Goal: Navigation & Orientation: Find specific page/section

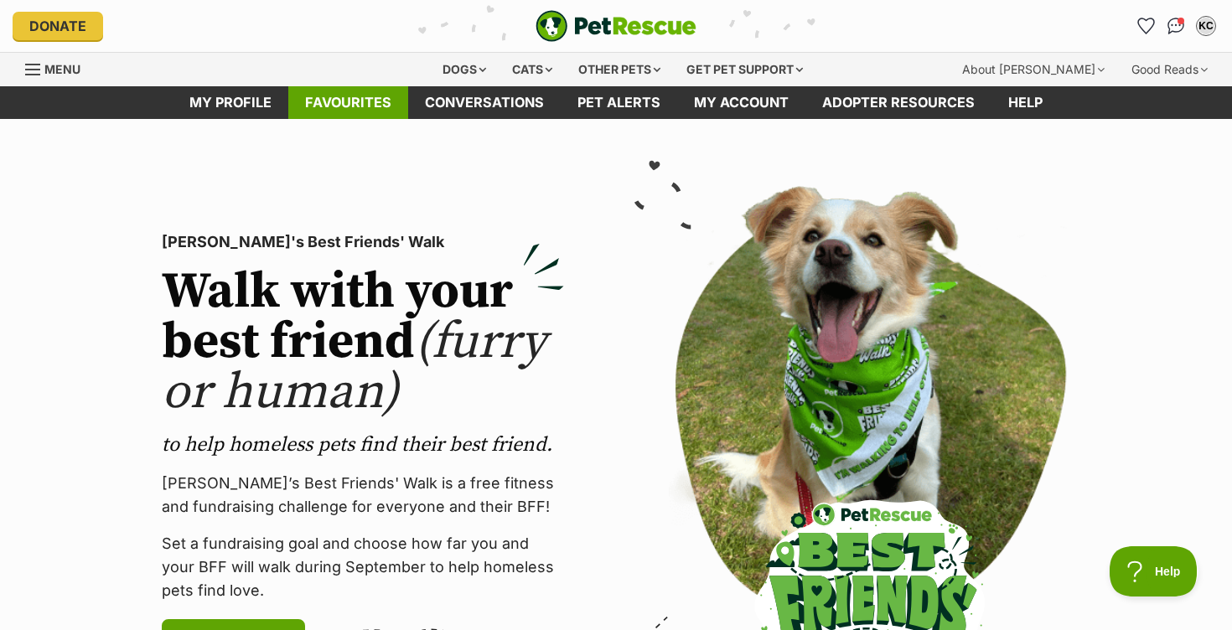
click at [351, 111] on link "Favourites" at bounding box center [348, 102] width 120 height 33
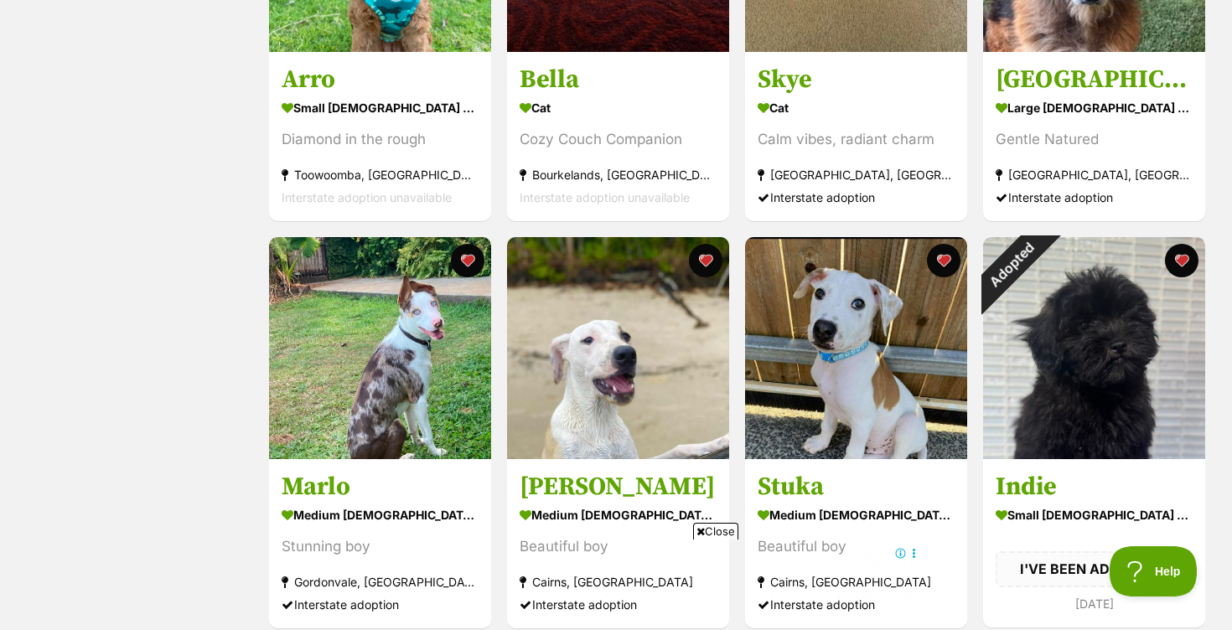
scroll to position [1333, 0]
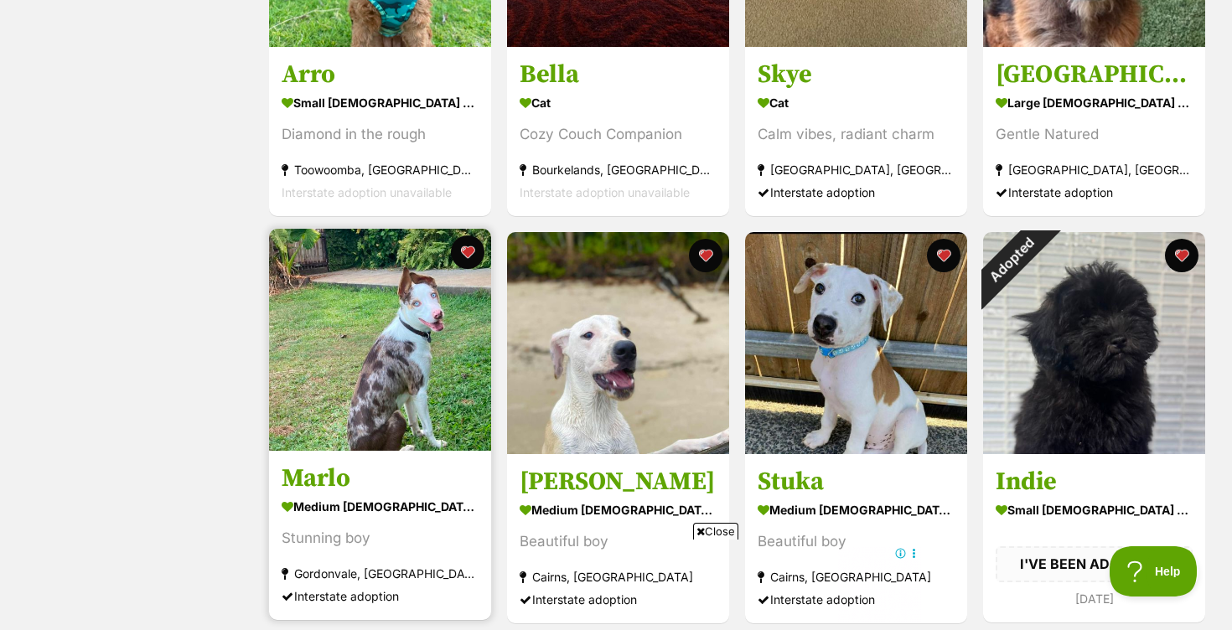
click at [369, 395] on img at bounding box center [380, 340] width 222 height 222
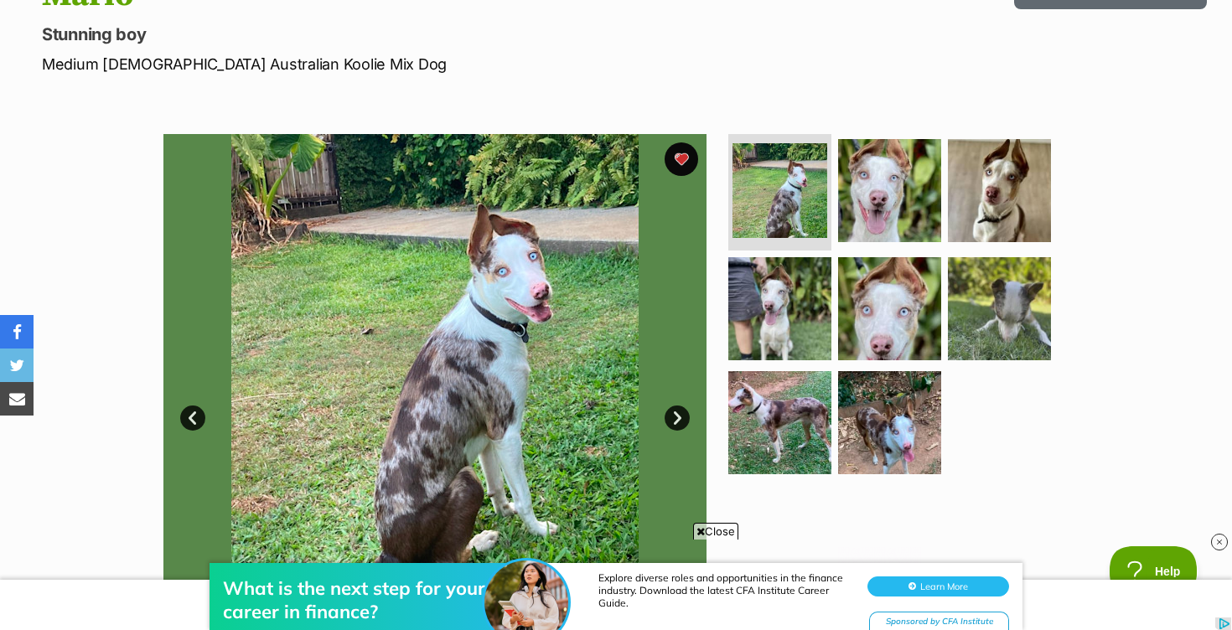
scroll to position [214, 0]
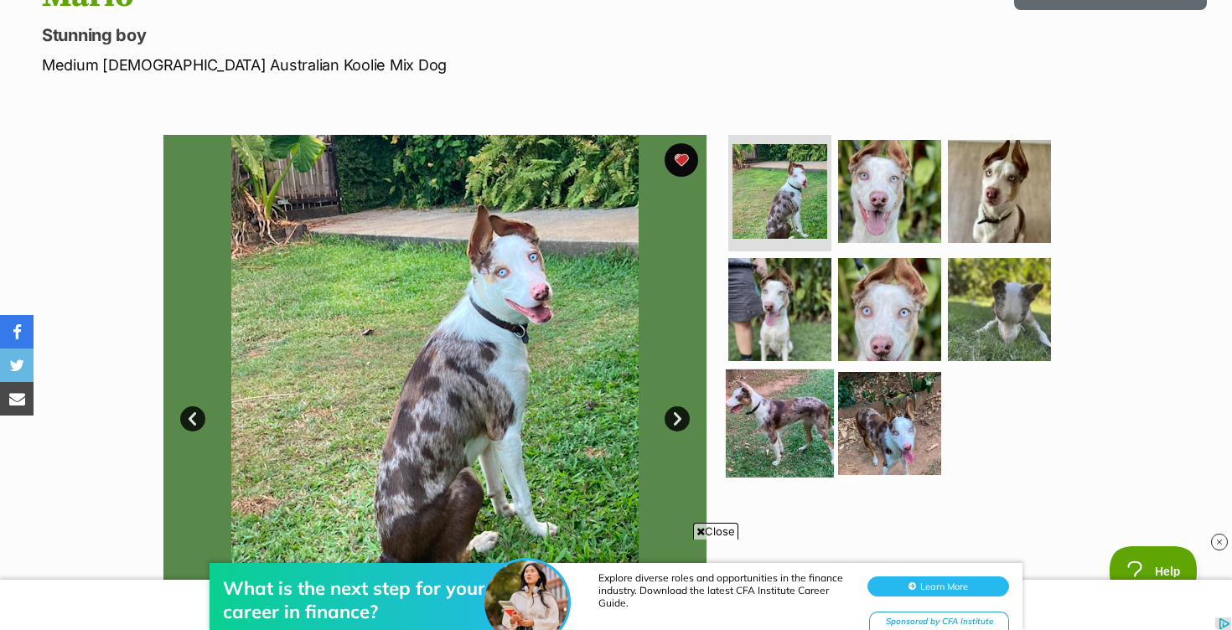
click at [765, 421] on img at bounding box center [780, 423] width 108 height 108
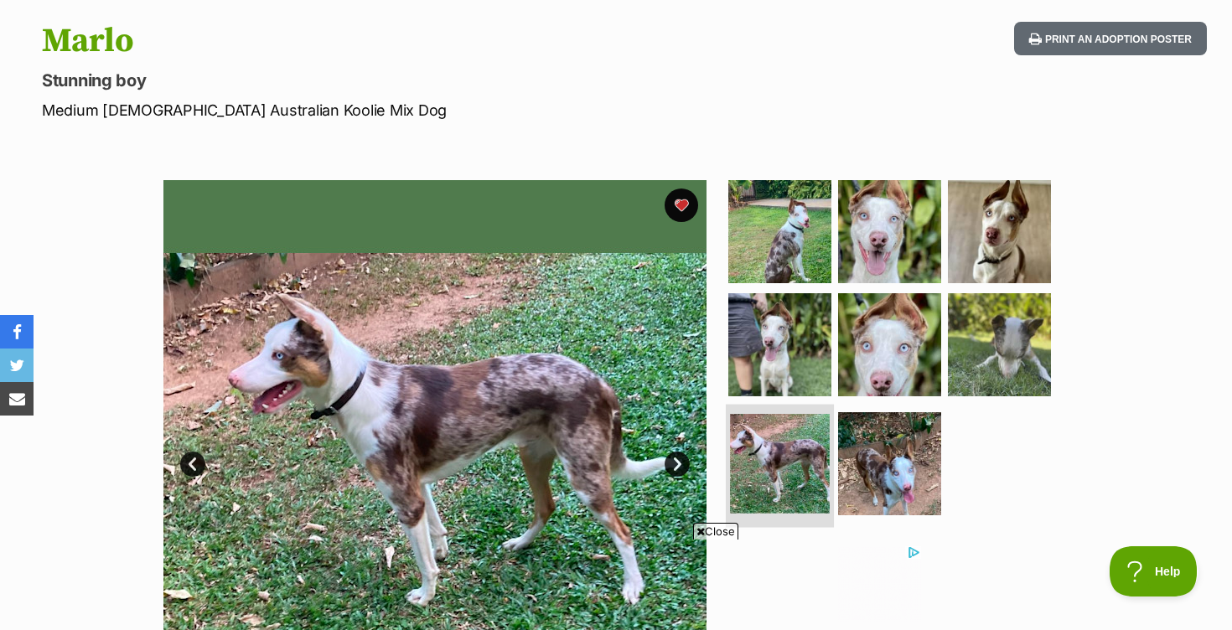
scroll to position [168, 0]
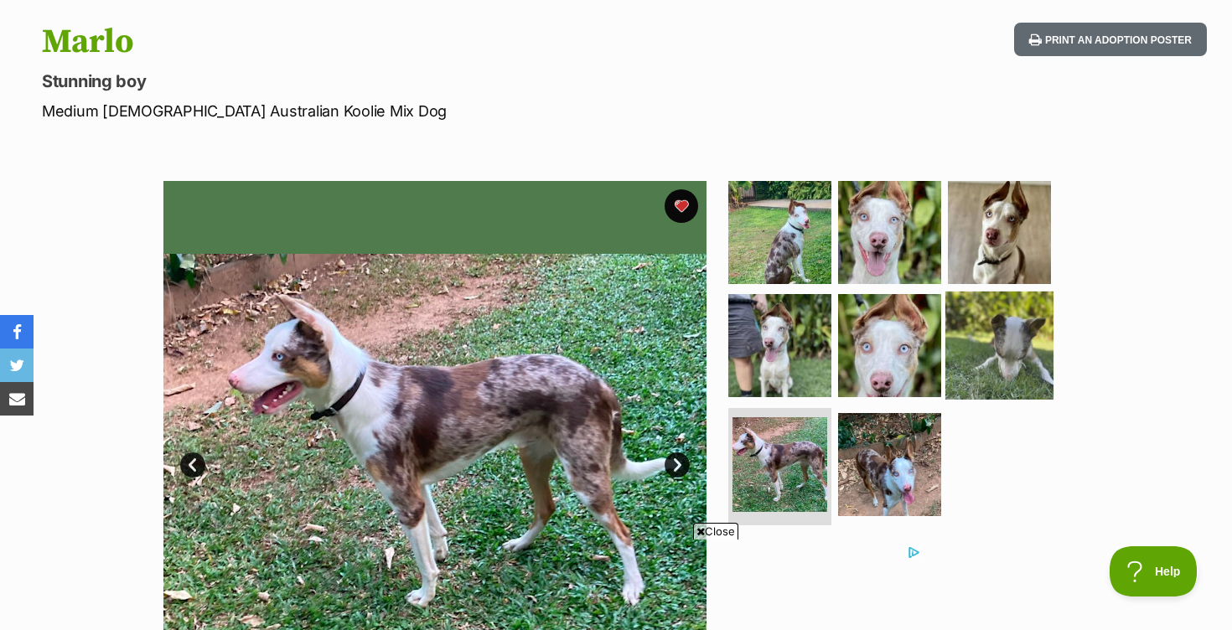
click at [976, 345] on img at bounding box center [999, 346] width 108 height 108
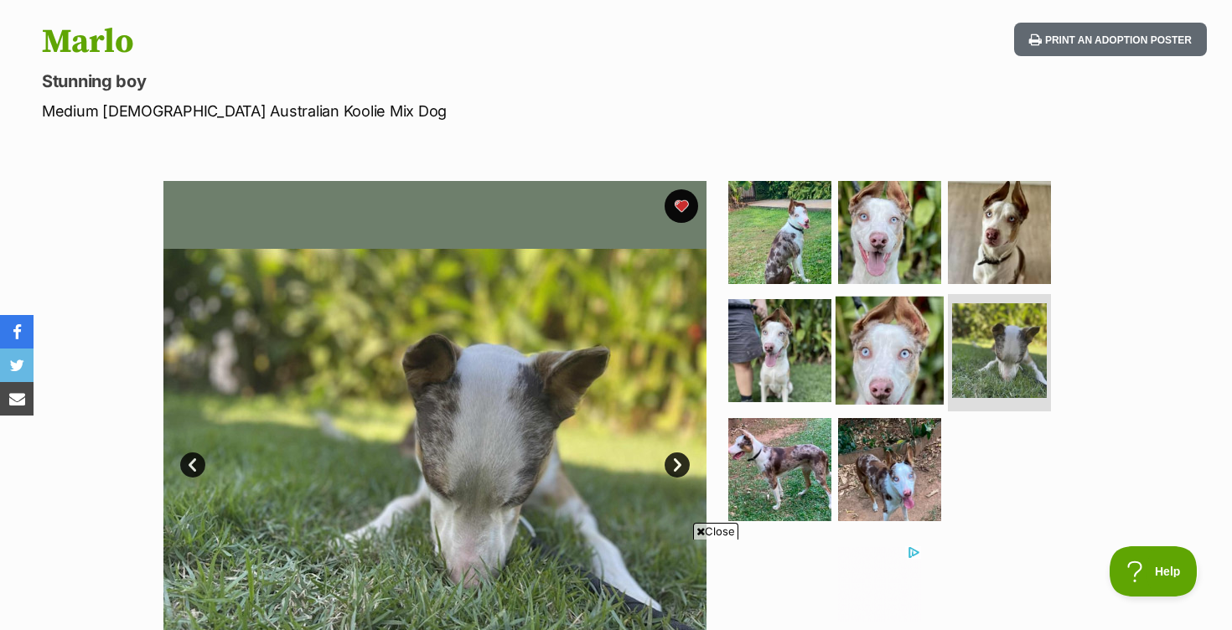
click at [915, 349] on img at bounding box center [889, 351] width 108 height 108
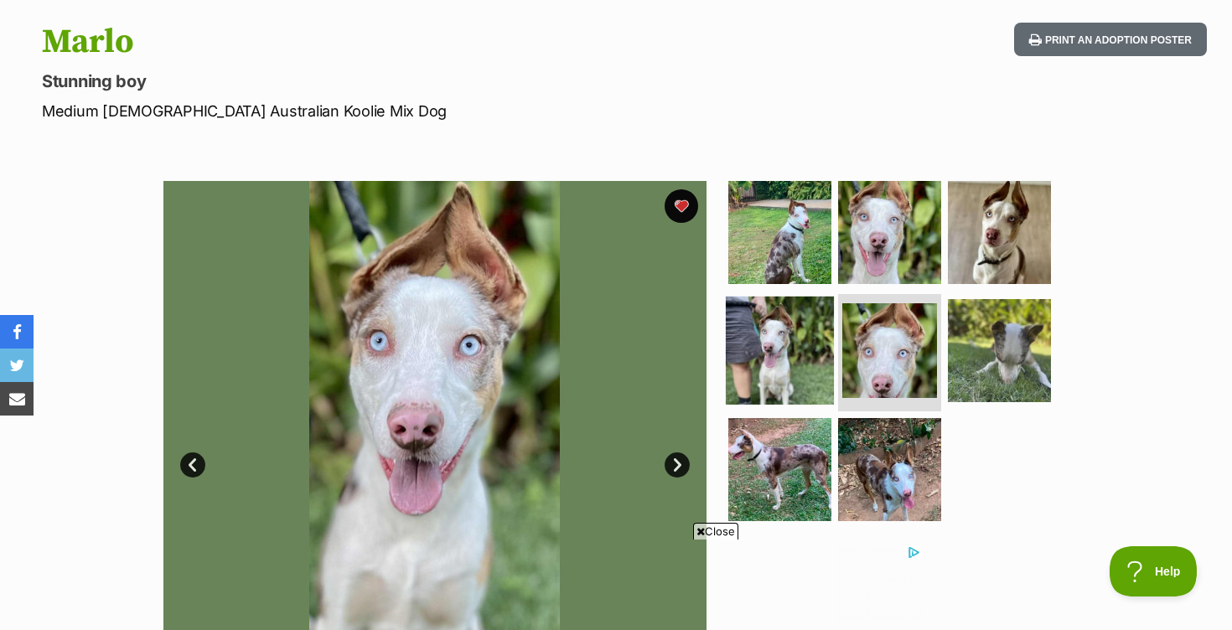
click at [800, 354] on img at bounding box center [780, 351] width 108 height 108
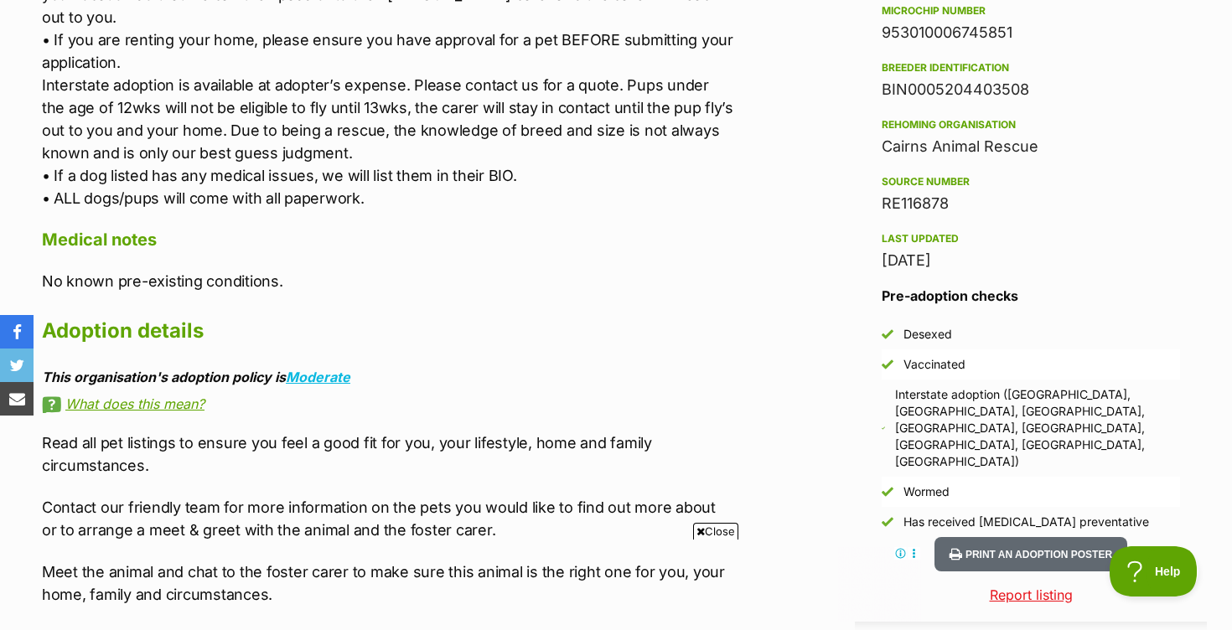
scroll to position [1364, 0]
